Goal: Information Seeking & Learning: Check status

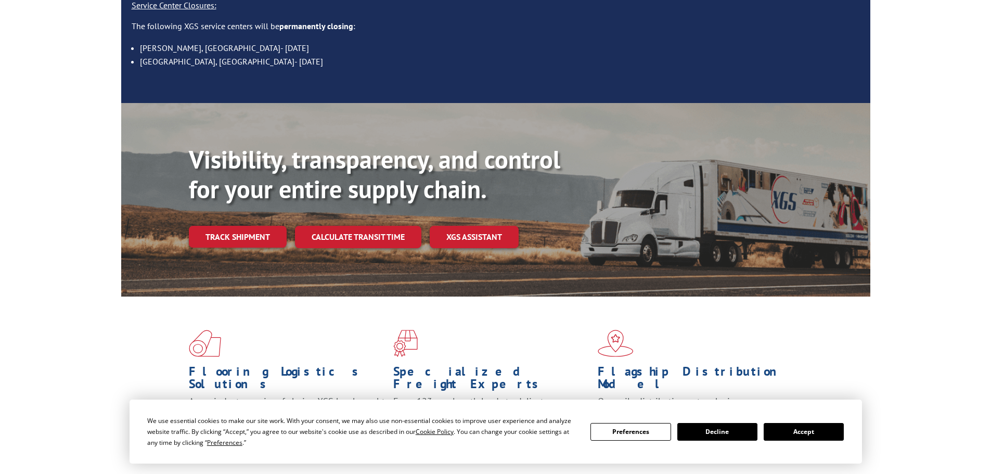
scroll to position [156, 0]
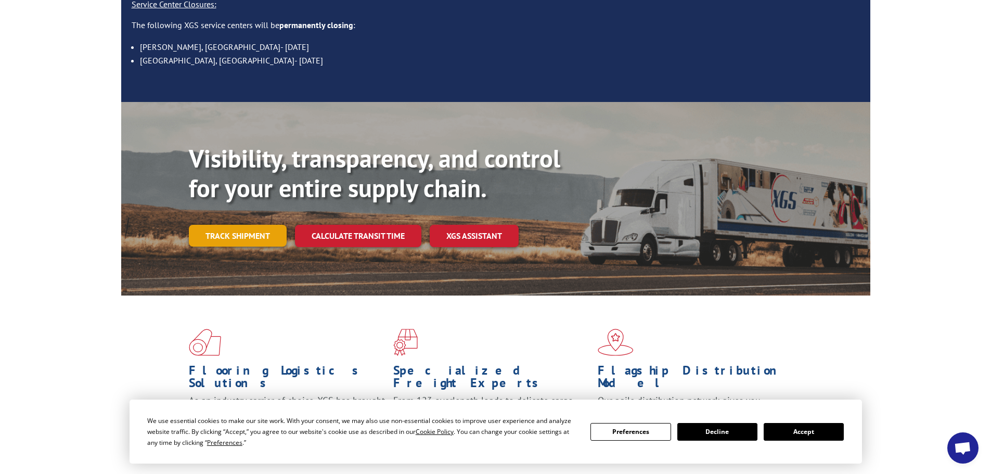
click at [260, 225] on link "Track shipment" at bounding box center [238, 236] width 98 height 22
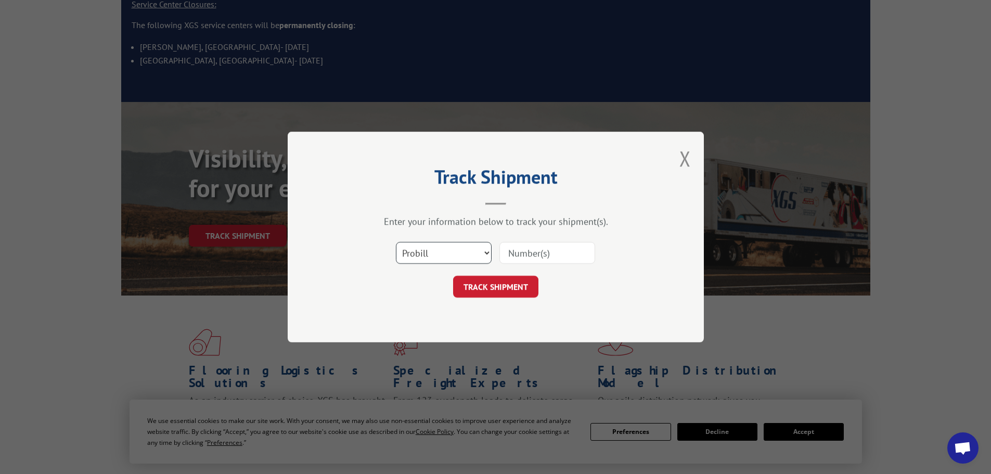
click at [454, 255] on select "Select category... Probill BOL PO" at bounding box center [444, 253] width 96 height 22
select select "po"
click at [396, 242] on select "Select category... Probill BOL PO" at bounding box center [444, 253] width 96 height 22
click at [524, 258] on input at bounding box center [547, 253] width 96 height 22
paste input "17516116"
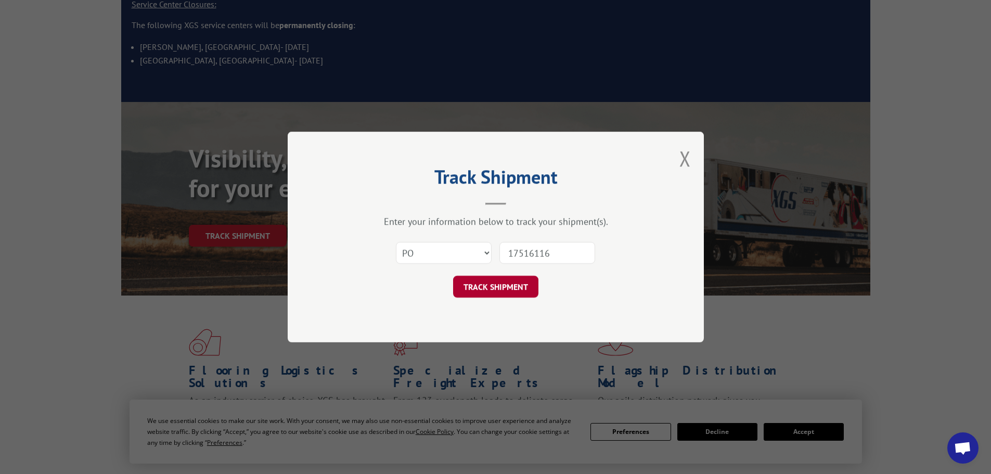
type input "17516116"
click at [499, 287] on button "TRACK SHIPMENT" at bounding box center [495, 287] width 85 height 22
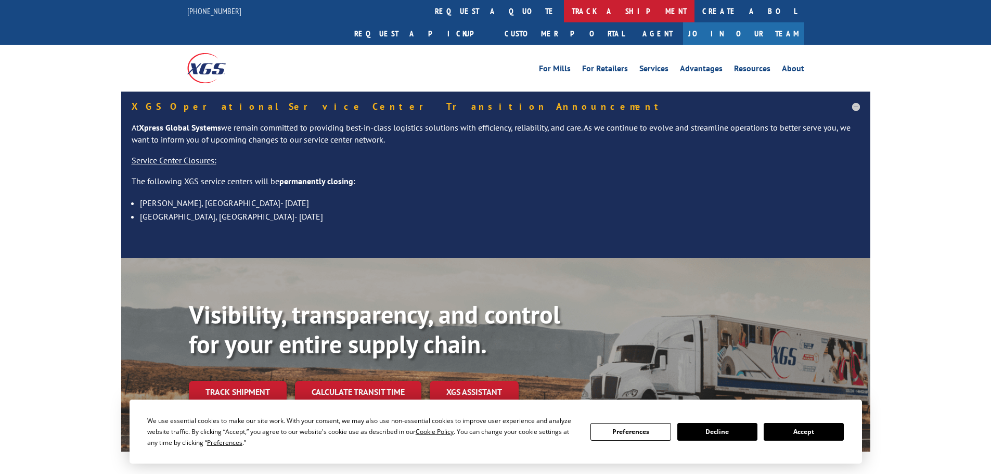
click at [564, 9] on link "track a shipment" at bounding box center [629, 11] width 131 height 22
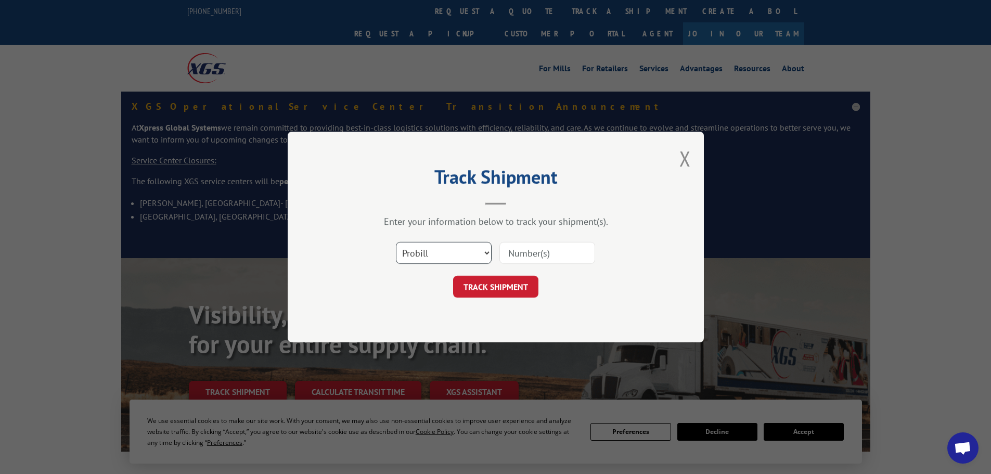
click at [451, 253] on select "Select category... Probill BOL PO" at bounding box center [444, 253] width 96 height 22
select select "po"
click at [396, 242] on select "Select category... Probill BOL PO" at bounding box center [444, 253] width 96 height 22
click at [531, 252] on input at bounding box center [547, 253] width 96 height 22
paste input "17516147"
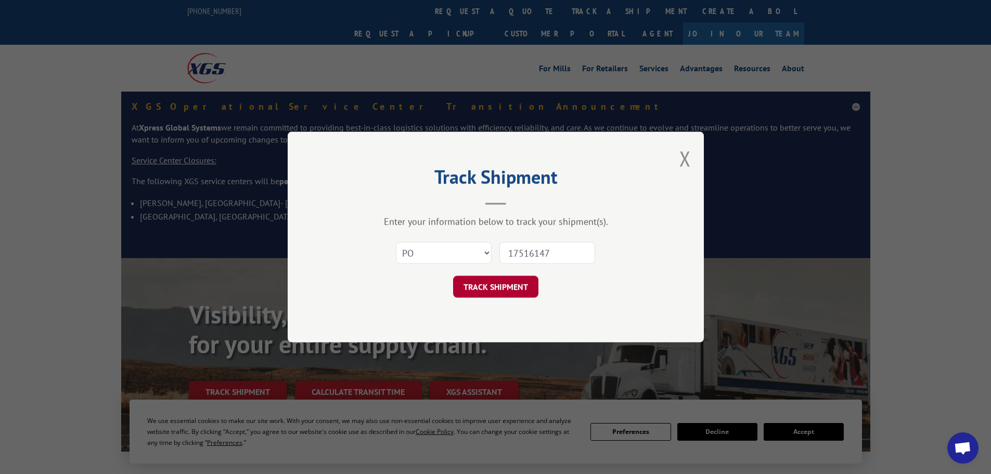
type input "17516147"
click at [518, 292] on button "TRACK SHIPMENT" at bounding box center [495, 287] width 85 height 22
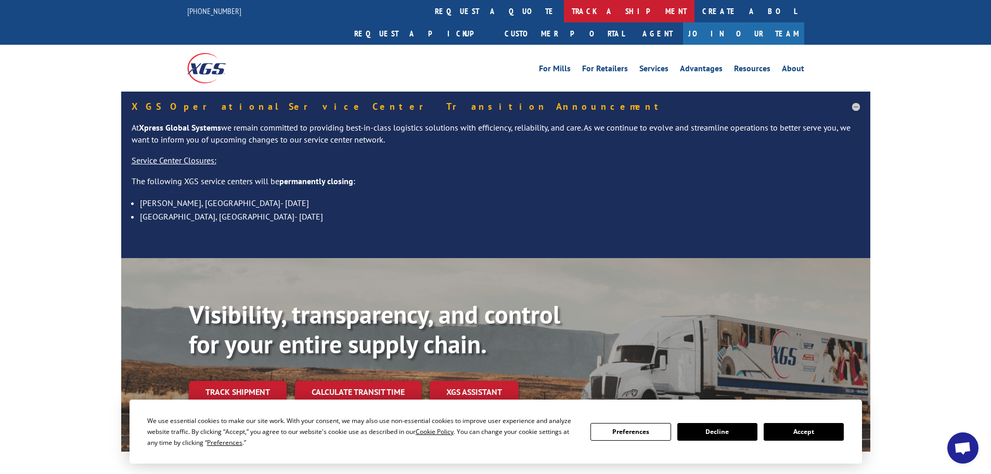
click at [564, 6] on link "track a shipment" at bounding box center [629, 11] width 131 height 22
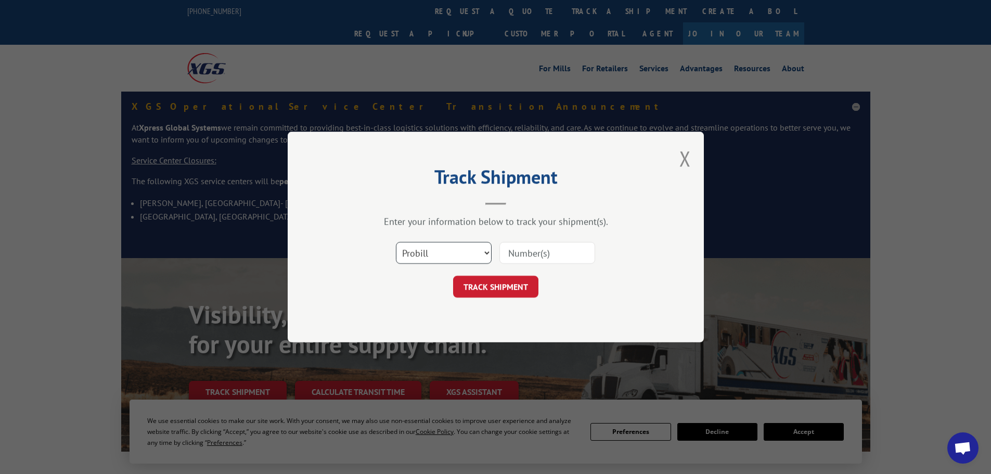
click at [473, 248] on select "Select category... Probill BOL PO" at bounding box center [444, 253] width 96 height 22
select select "po"
click at [396, 242] on select "Select category... Probill BOL PO" at bounding box center [444, 253] width 96 height 22
click at [536, 250] on input at bounding box center [547, 253] width 96 height 22
paste input "17516147"
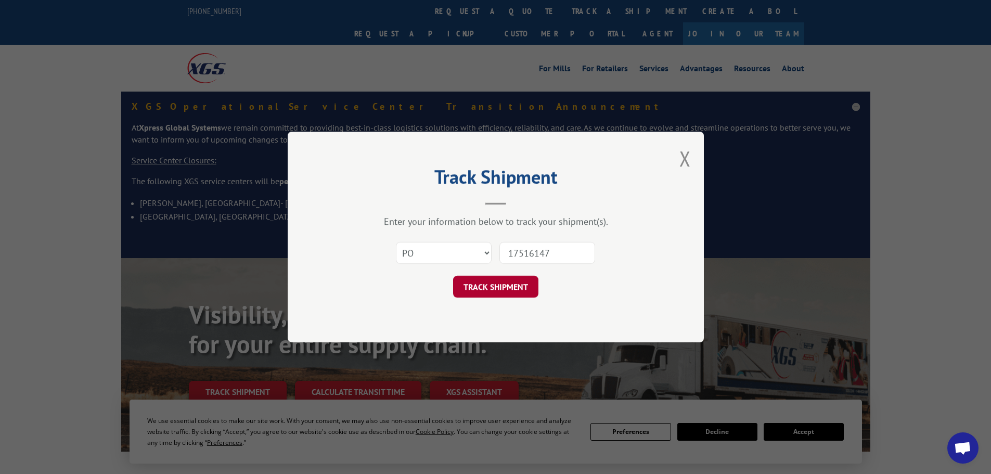
type input "17516147"
click at [521, 280] on button "TRACK SHIPMENT" at bounding box center [495, 287] width 85 height 22
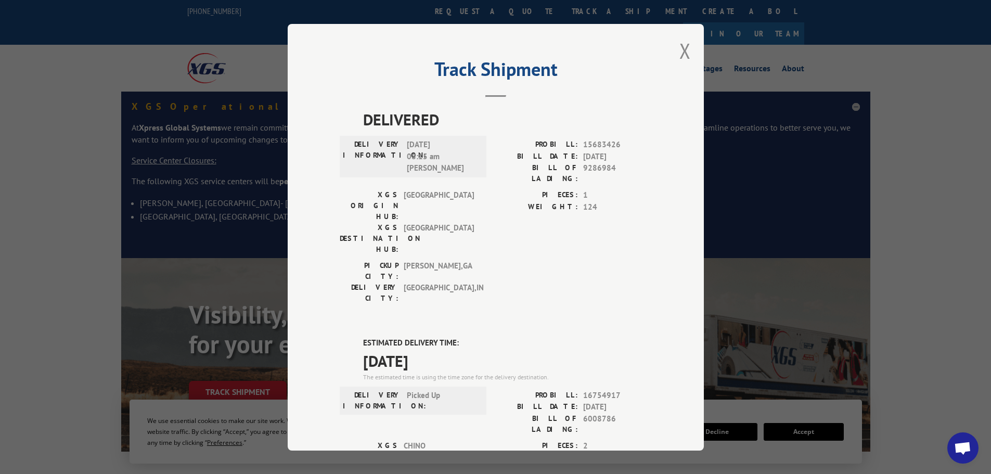
scroll to position [260, 0]
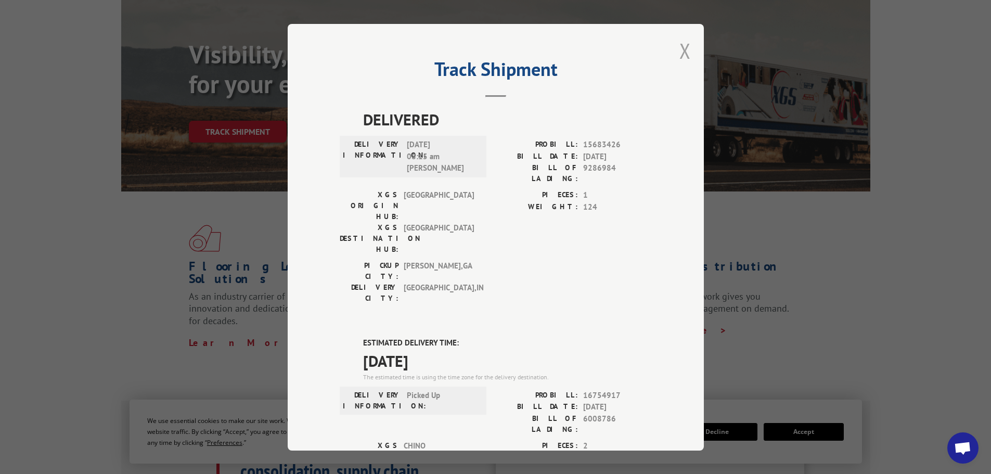
click at [680, 53] on button "Close modal" at bounding box center [684, 51] width 11 height 28
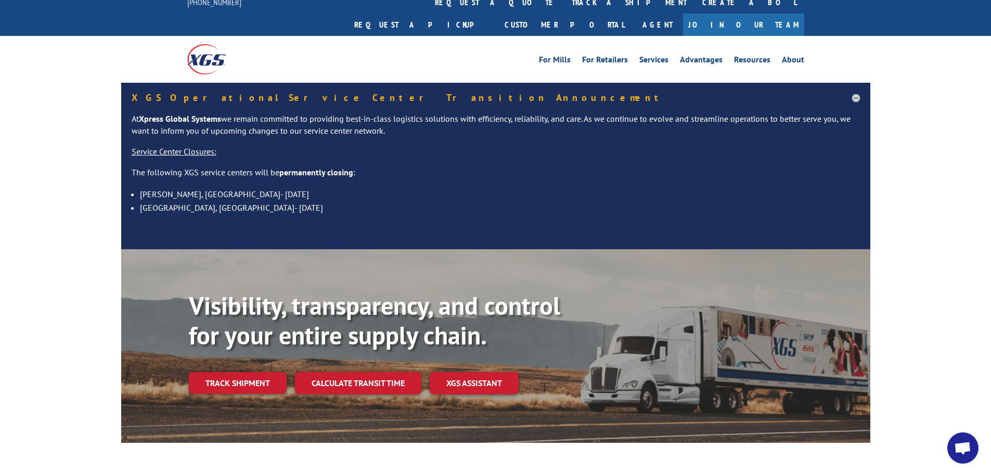
scroll to position [0, 0]
